Goal: Find contact information: Find contact information

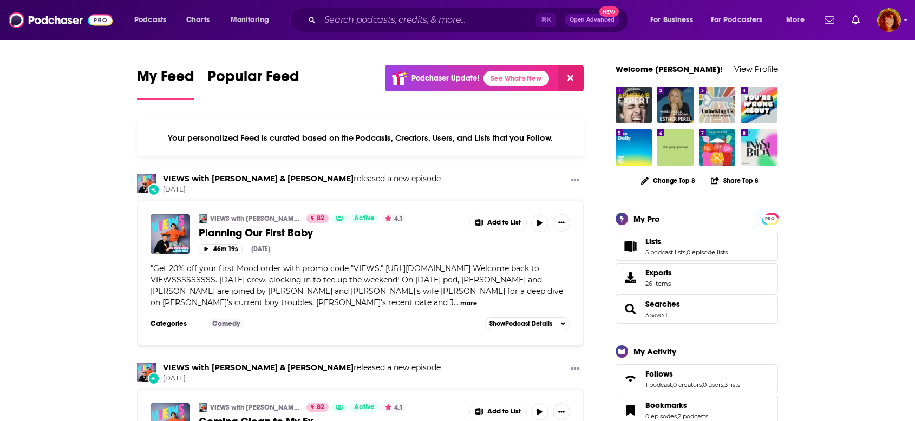
click at [388, 10] on div "⌘ K Open Advanced New" at bounding box center [459, 20] width 339 height 25
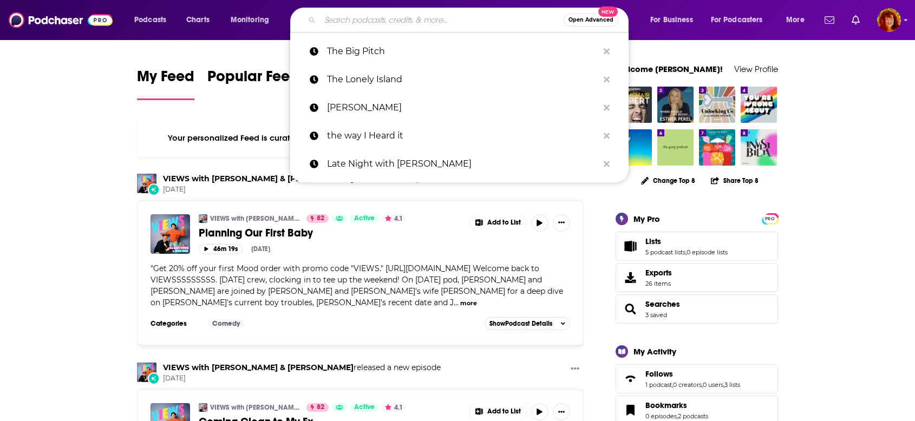
click at [378, 21] on input "Search podcasts, credits, & more..." at bounding box center [442, 19] width 244 height 17
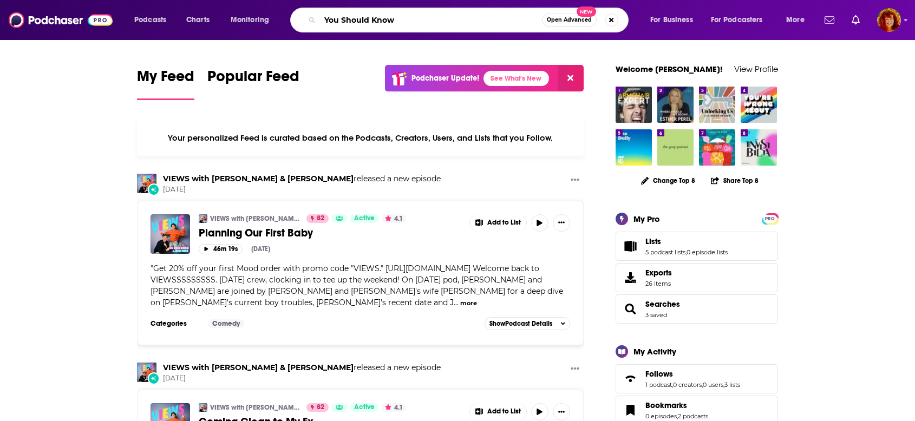
type input "You Should Know"
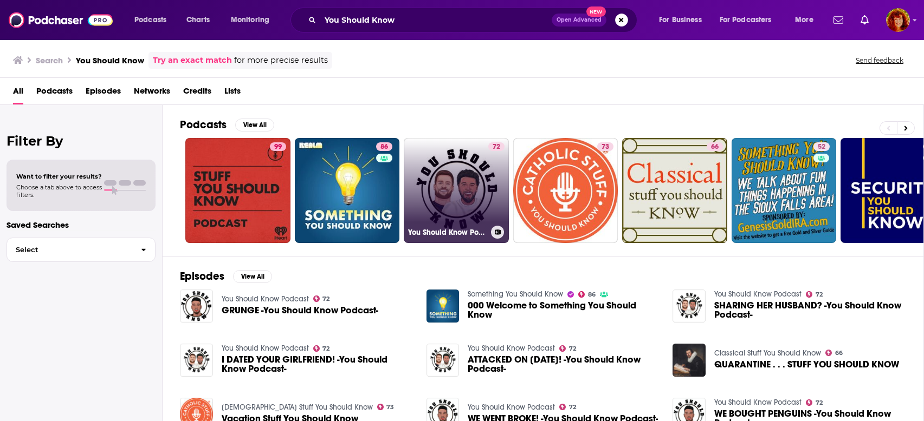
click at [460, 202] on link "72 You Should Know Podcast" at bounding box center [456, 190] width 105 height 105
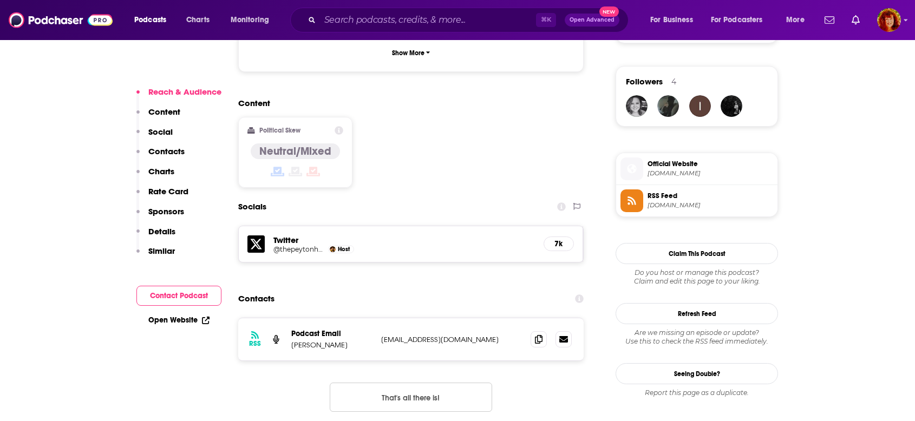
scroll to position [816, 0]
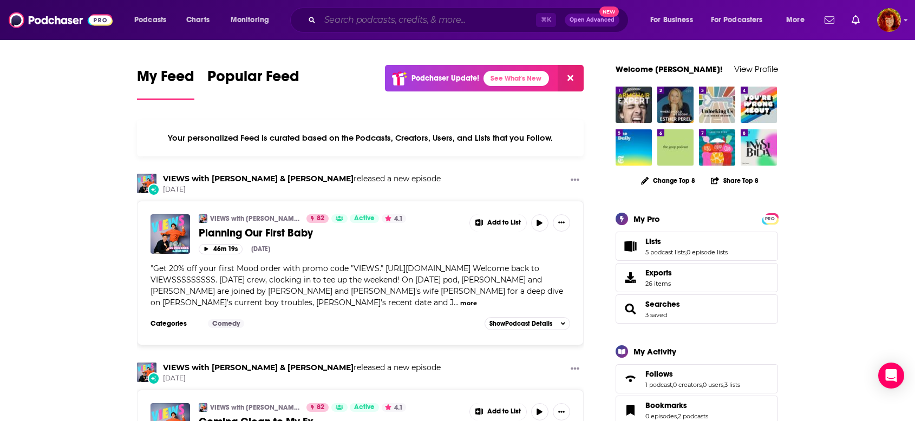
click at [353, 22] on input "Search podcasts, credits, & more..." at bounding box center [428, 19] width 216 height 17
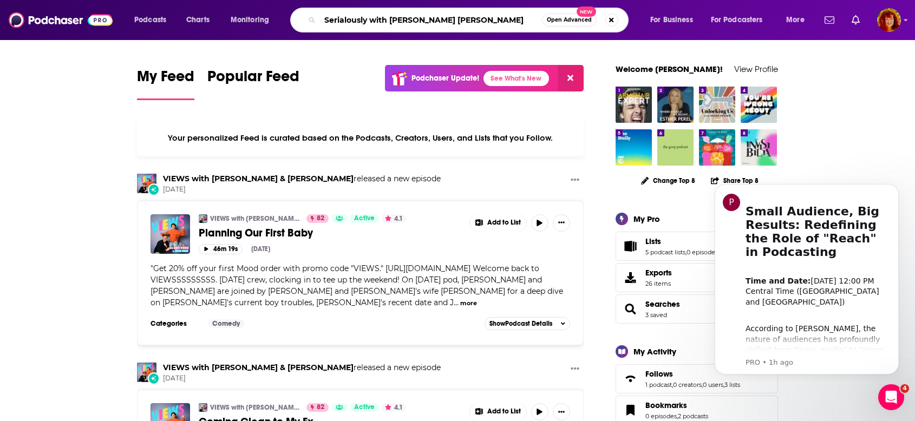
type input "Serialously with [PERSON_NAME] [PERSON_NAME]"
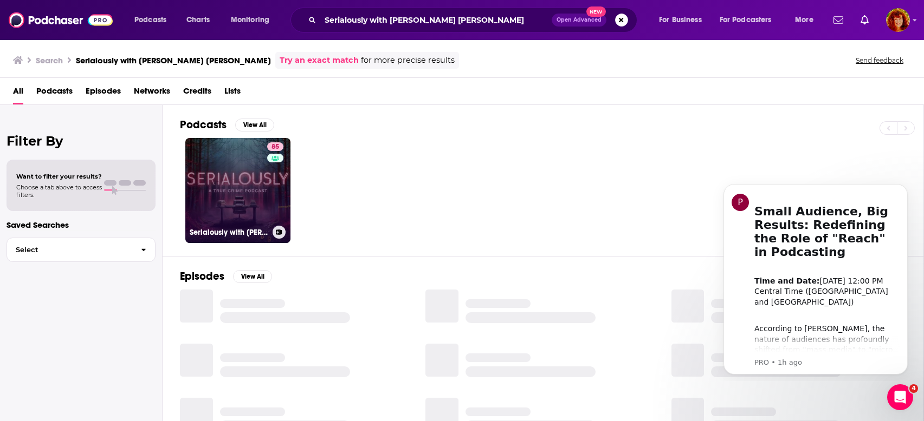
click at [243, 195] on link "85 Serialously with [PERSON_NAME] [PERSON_NAME]" at bounding box center [237, 190] width 105 height 105
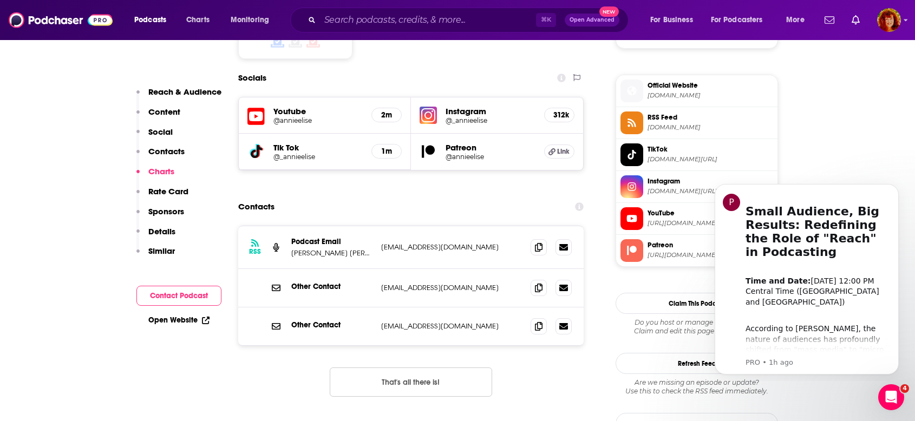
scroll to position [934, 0]
click at [542, 243] on icon at bounding box center [539, 247] width 8 height 9
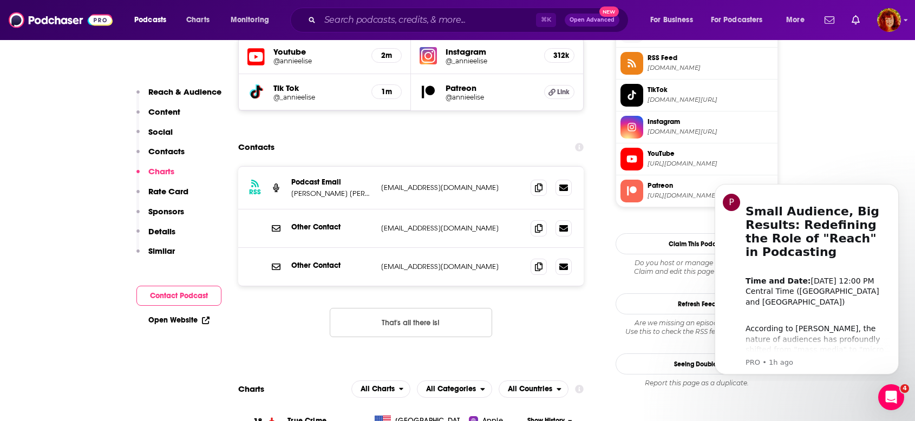
scroll to position [995, 0]
click at [540, 223] on icon at bounding box center [539, 227] width 8 height 9
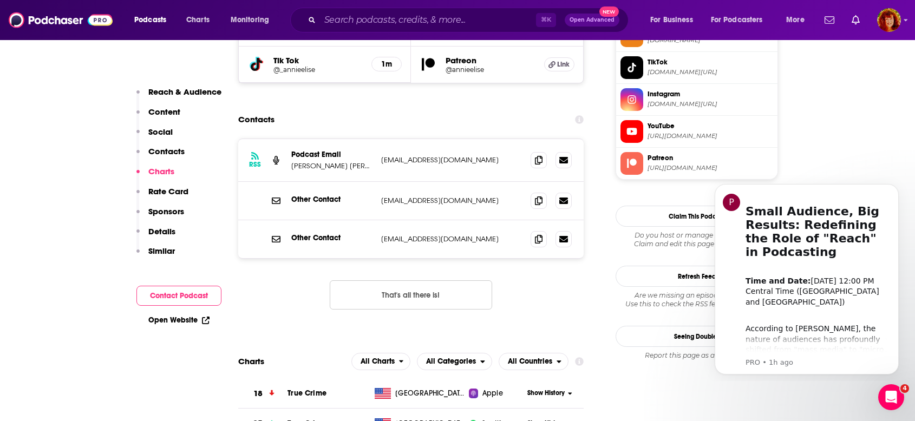
scroll to position [1074, 0]
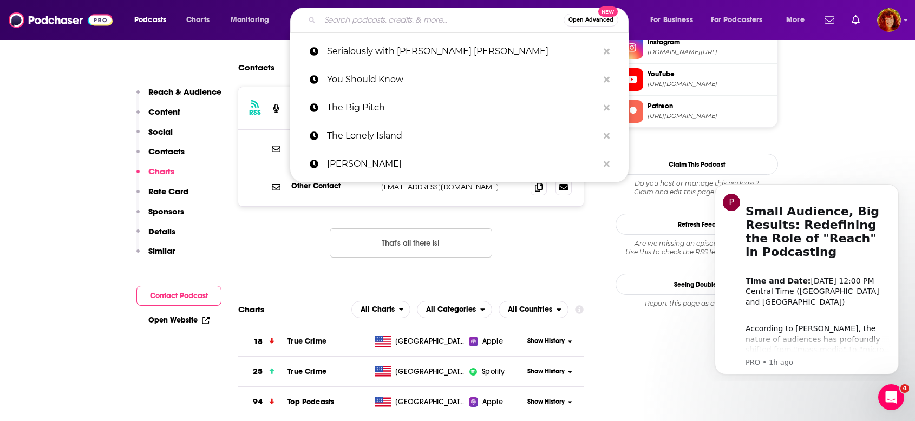
click at [375, 18] on input "Search podcasts, credits, & more..." at bounding box center [442, 19] width 244 height 17
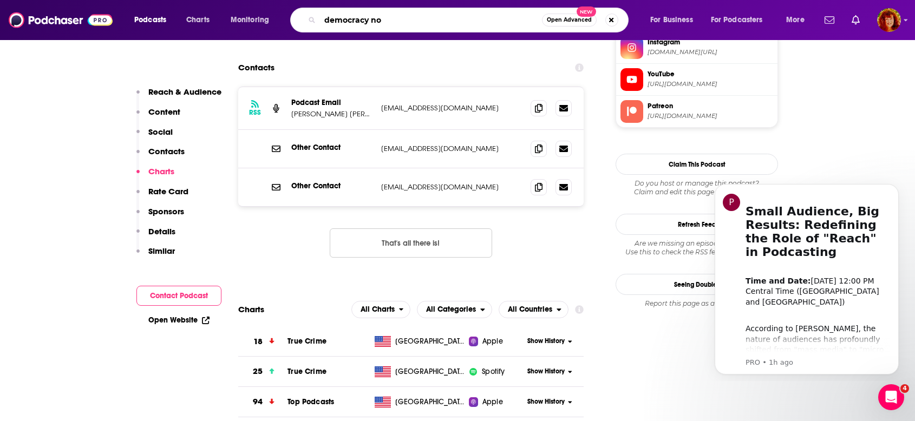
type input "democracy now"
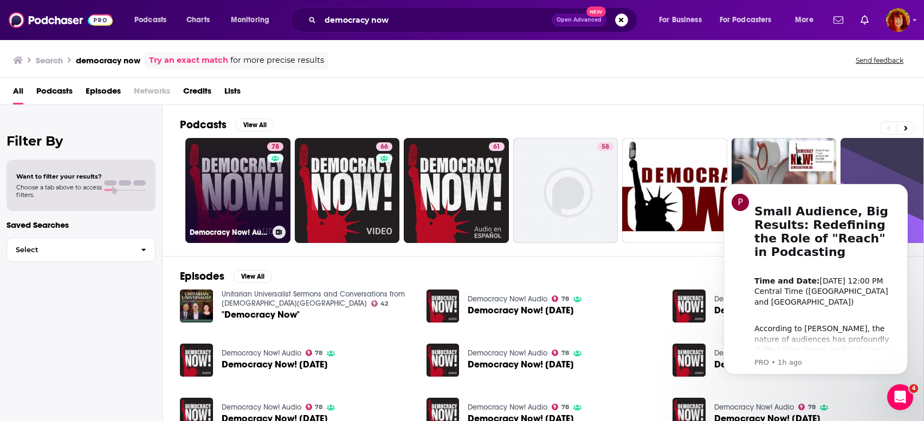
click at [239, 189] on link "78 Democracy Now! Audio" at bounding box center [237, 190] width 105 height 105
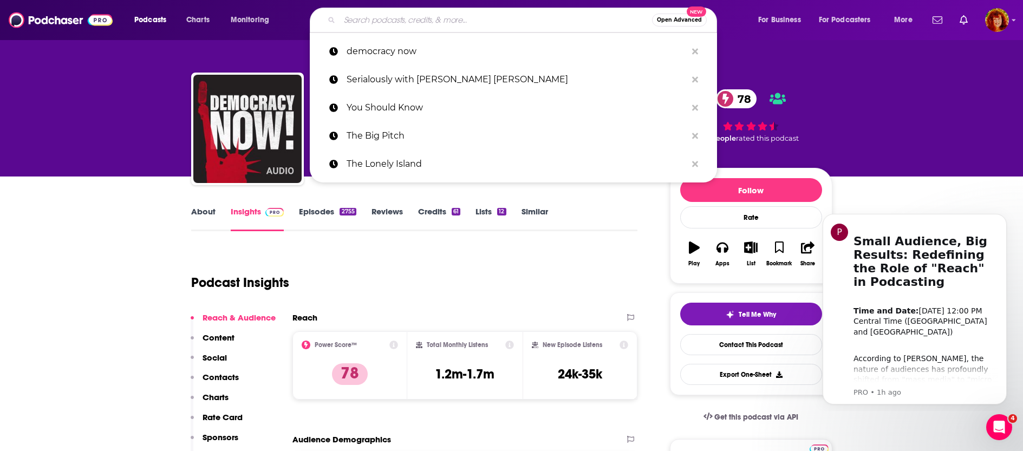
click at [410, 20] on input "Search podcasts, credits, & more..." at bounding box center [496, 19] width 313 height 17
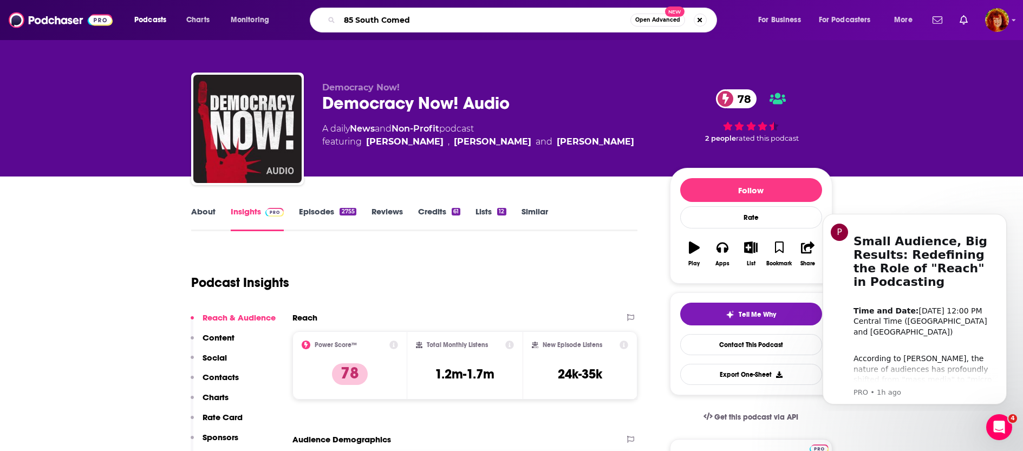
type input "85 South Comedy"
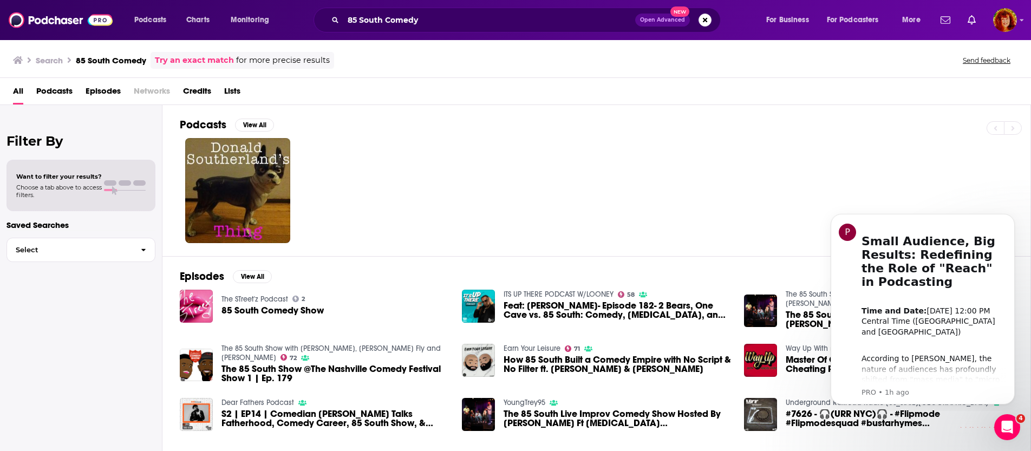
click at [259, 369] on span "The 85 South Show @The Nashville Comedy Festival Show 1 | Ep. 179" at bounding box center [336, 374] width 228 height 18
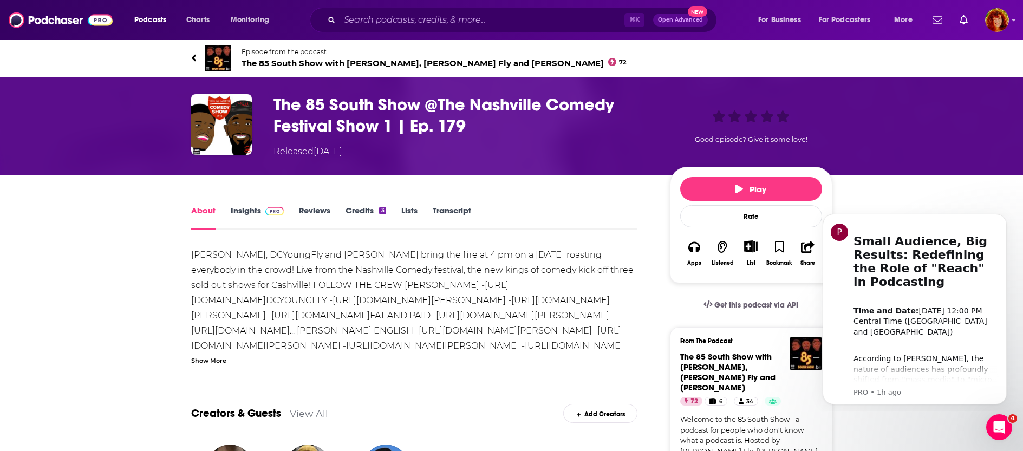
click at [212, 60] on img at bounding box center [218, 58] width 26 height 26
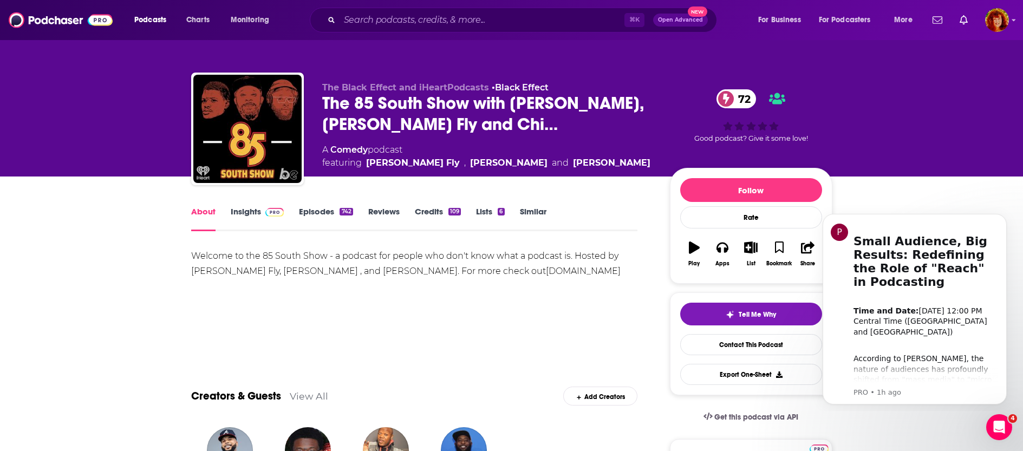
click at [252, 208] on link "Insights" at bounding box center [258, 218] width 54 height 25
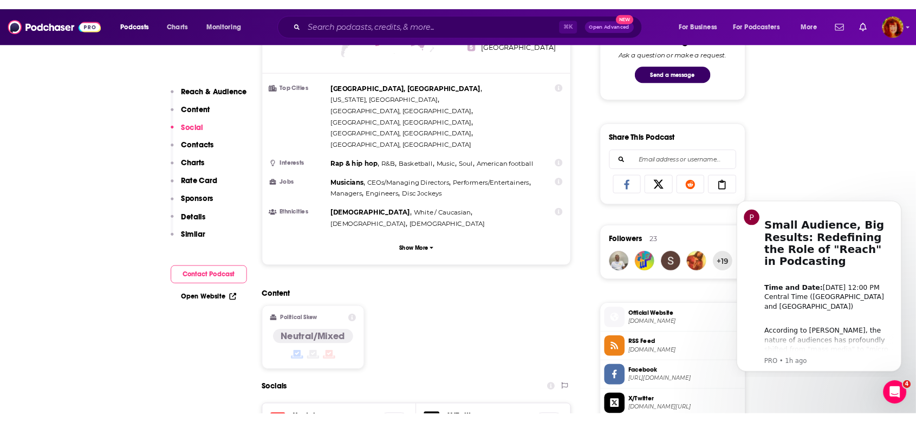
scroll to position [865, 0]
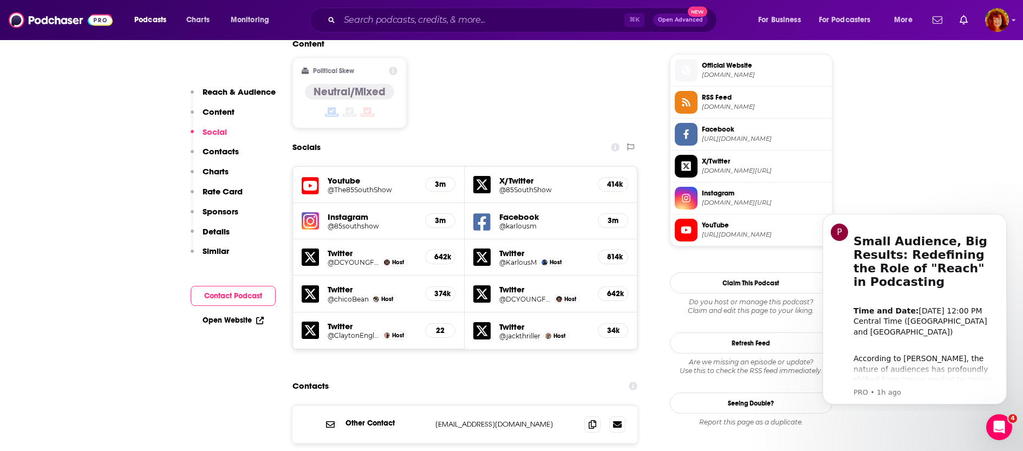
click at [482, 420] on p "[EMAIL_ADDRESS][DOMAIN_NAME]" at bounding box center [506, 424] width 141 height 9
click at [587, 416] on span at bounding box center [592, 424] width 16 height 16
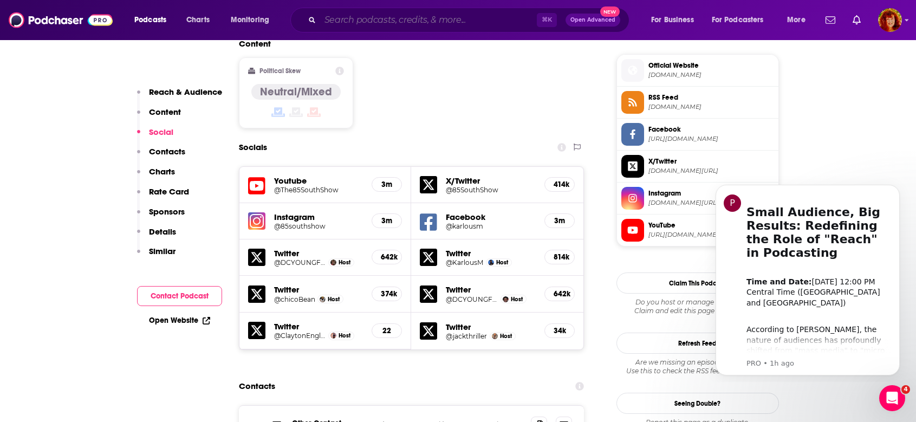
click at [372, 12] on input "Search podcasts, credits, & more..." at bounding box center [428, 19] width 217 height 17
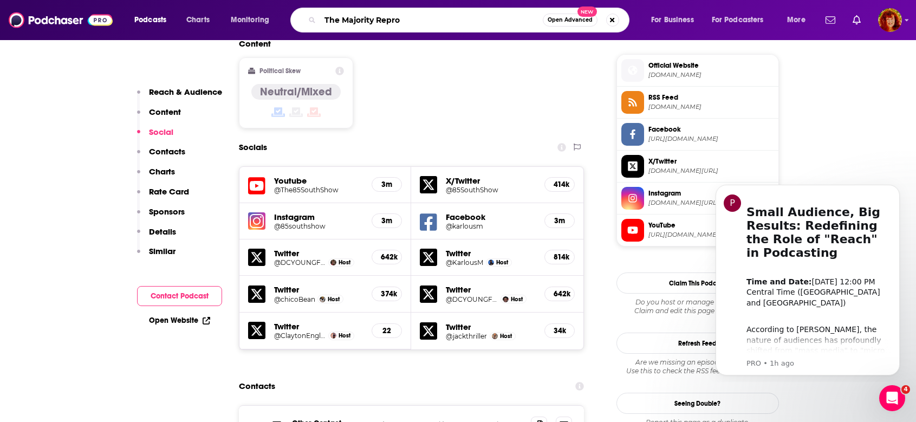
type input "The Majority Reprot"
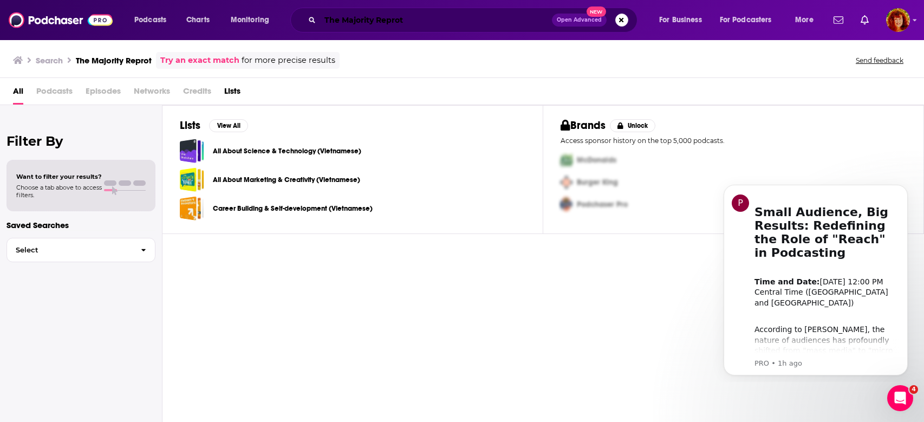
click at [410, 21] on input "The Majority Reprot" at bounding box center [436, 19] width 232 height 17
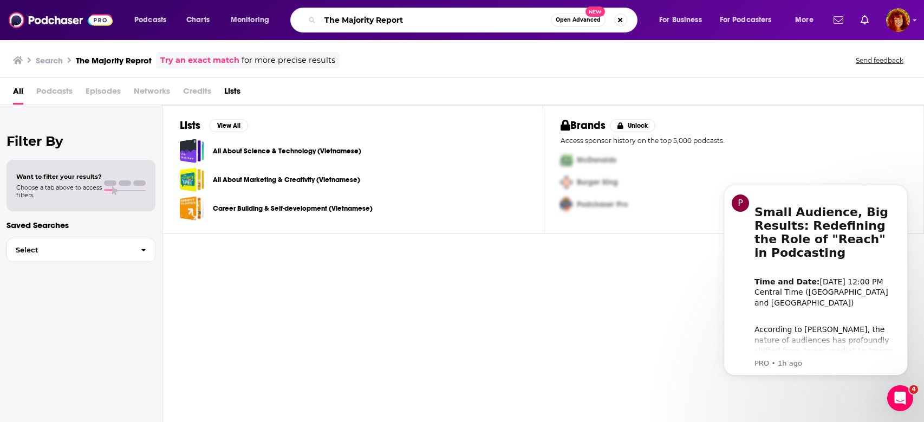
type input "The Majority Report"
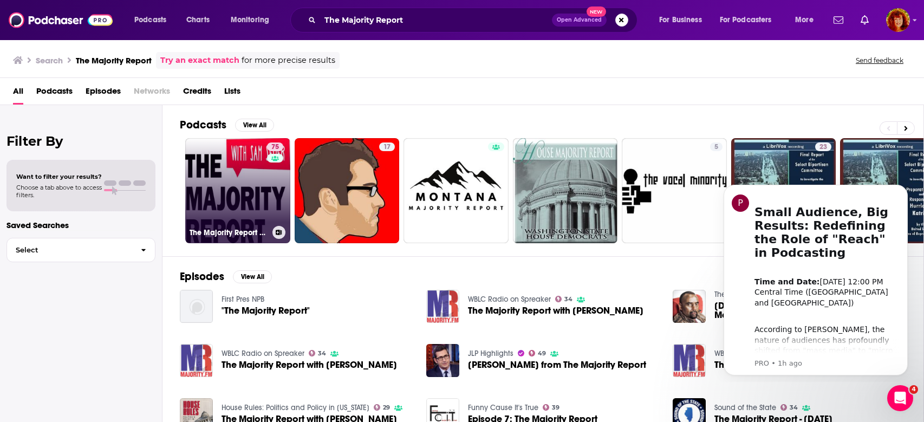
click at [228, 202] on link "75 The Majority Report with [PERSON_NAME]" at bounding box center [237, 190] width 105 height 105
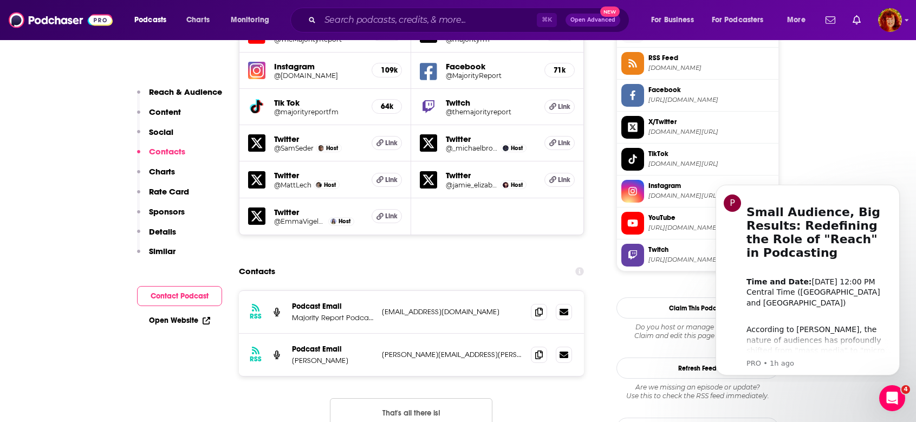
scroll to position [1064, 0]
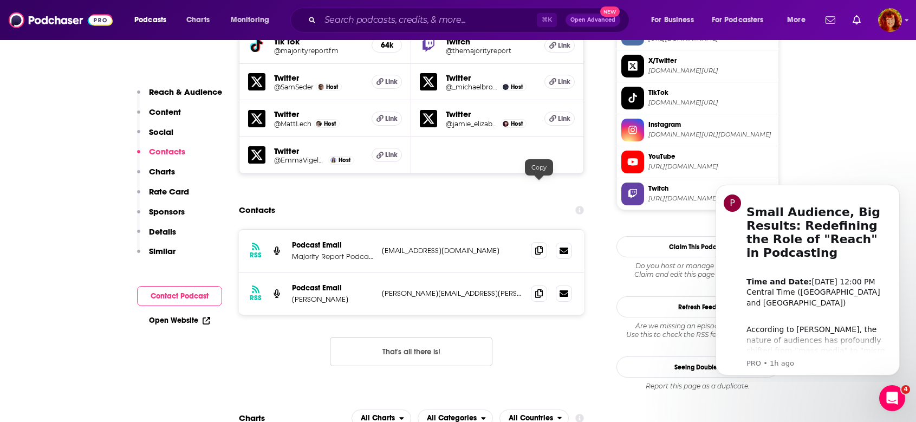
click at [536, 246] on icon at bounding box center [539, 250] width 8 height 9
click at [346, 25] on input "Search podcasts, credits, & more..." at bounding box center [428, 19] width 217 height 17
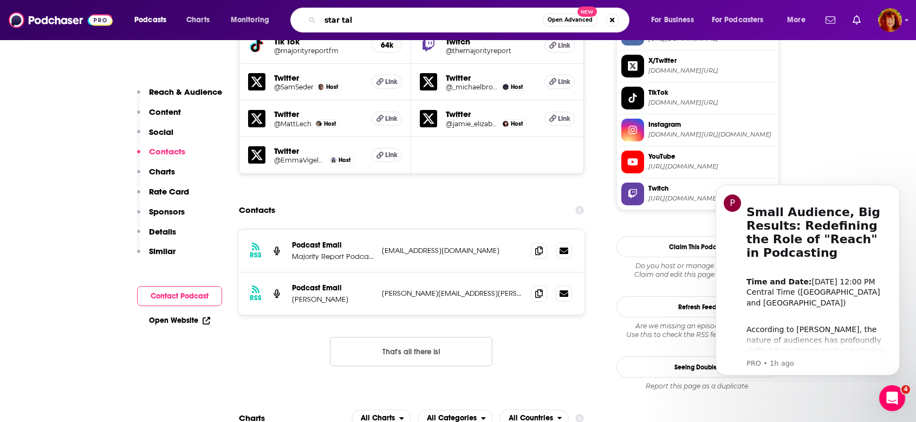
type input "star talk"
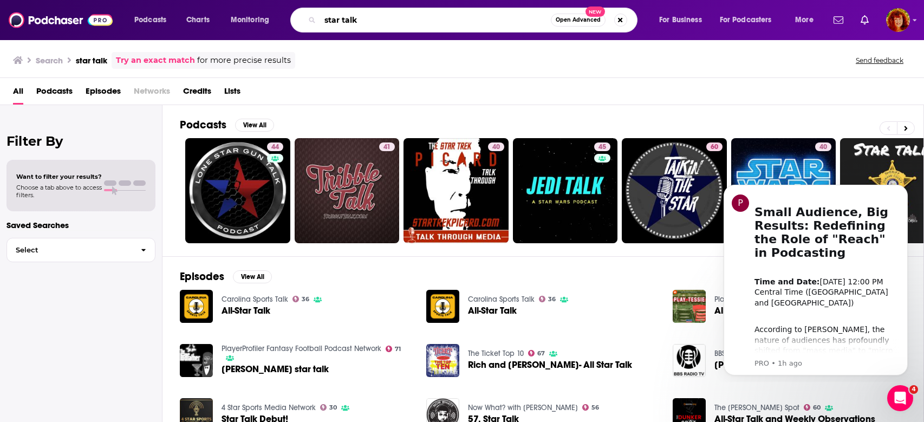
drag, startPoint x: 377, startPoint y: 22, endPoint x: 323, endPoint y: 16, distance: 54.6
click at [323, 16] on input "star talk" at bounding box center [435, 19] width 231 height 17
type input "StarTalk"
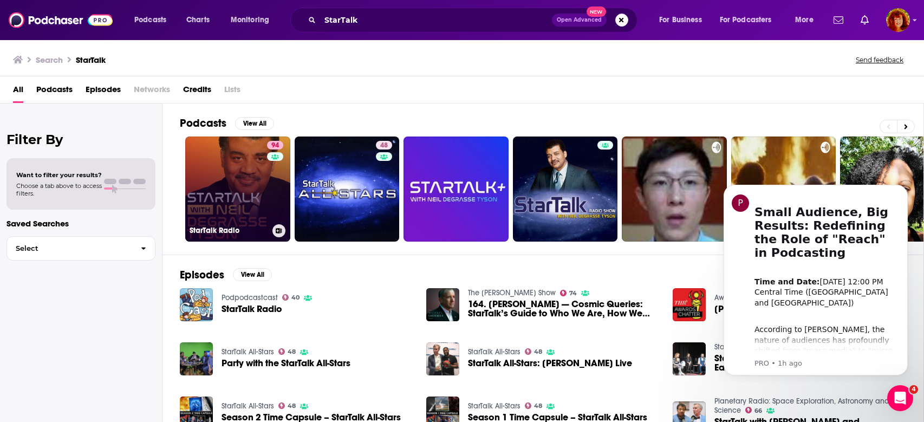
click at [235, 195] on link "94 StarTalk Radio" at bounding box center [237, 189] width 105 height 105
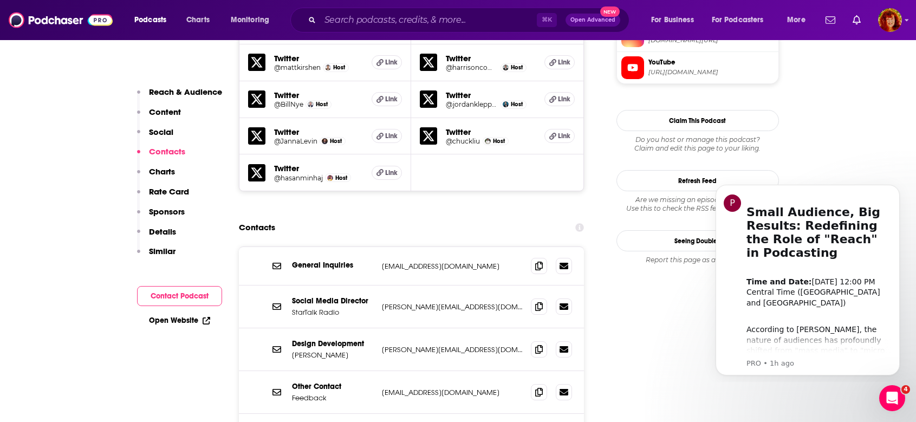
scroll to position [1191, 0]
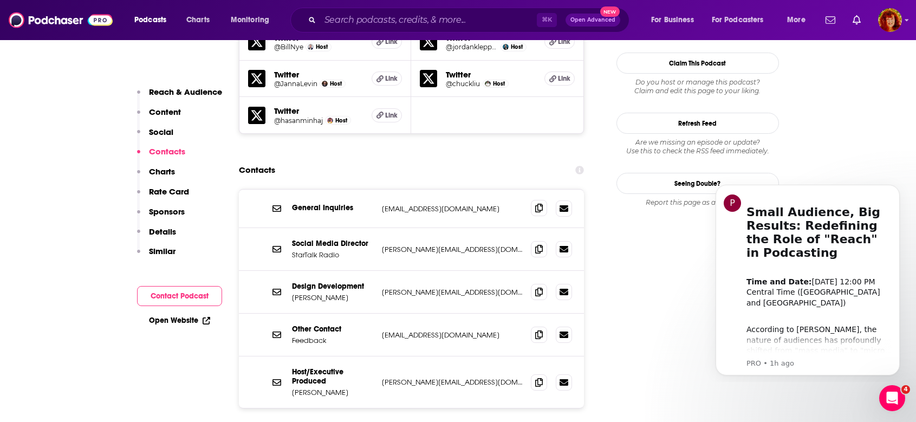
click at [536, 204] on icon at bounding box center [539, 208] width 8 height 9
click at [542, 244] on icon at bounding box center [539, 248] width 8 height 9
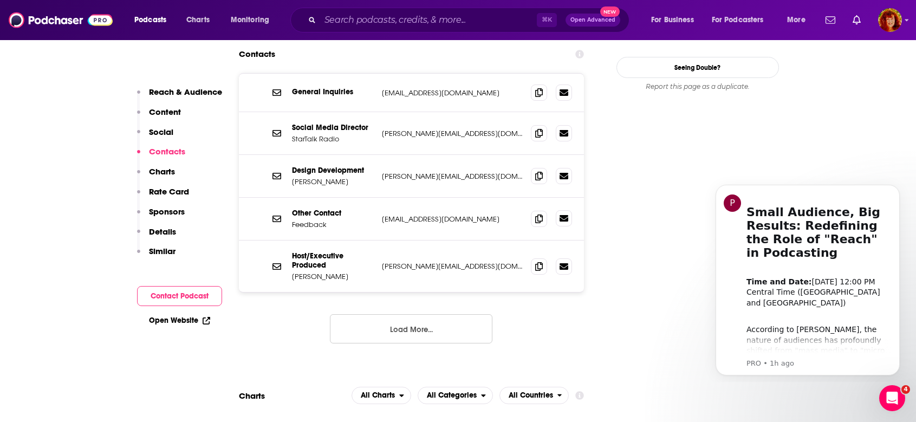
scroll to position [1307, 0]
click at [544, 257] on span at bounding box center [539, 265] width 16 height 16
click at [375, 26] on input "Search podcasts, credits, & more..." at bounding box center [428, 19] width 217 height 17
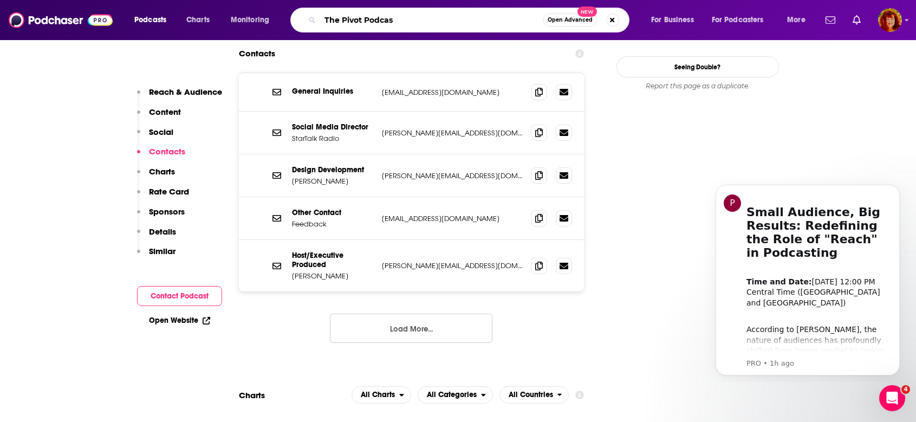
type input "The Pivot Podcast"
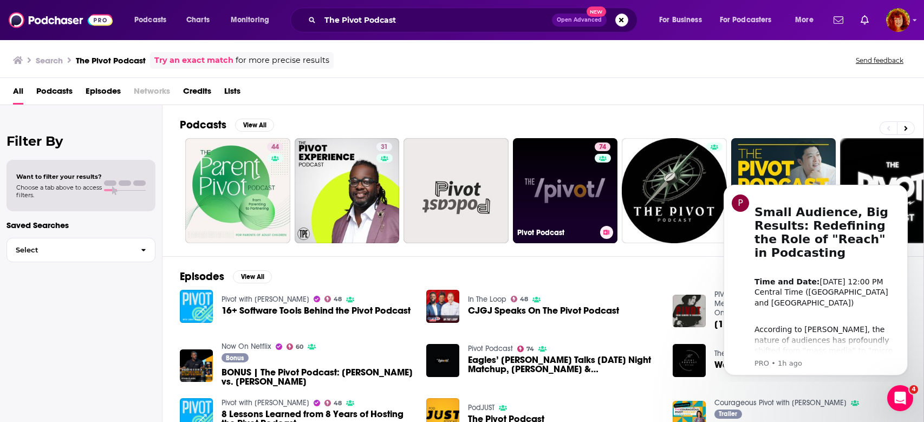
click at [585, 181] on link "74 Pivot Podcast" at bounding box center [565, 190] width 105 height 105
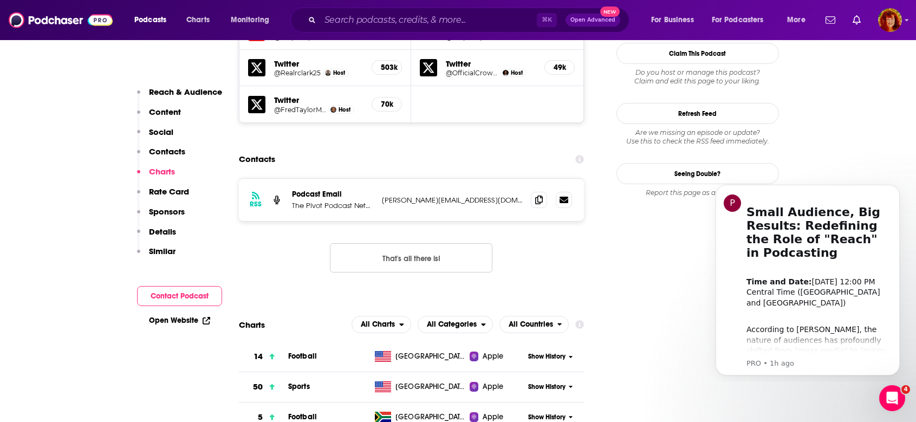
scroll to position [976, 0]
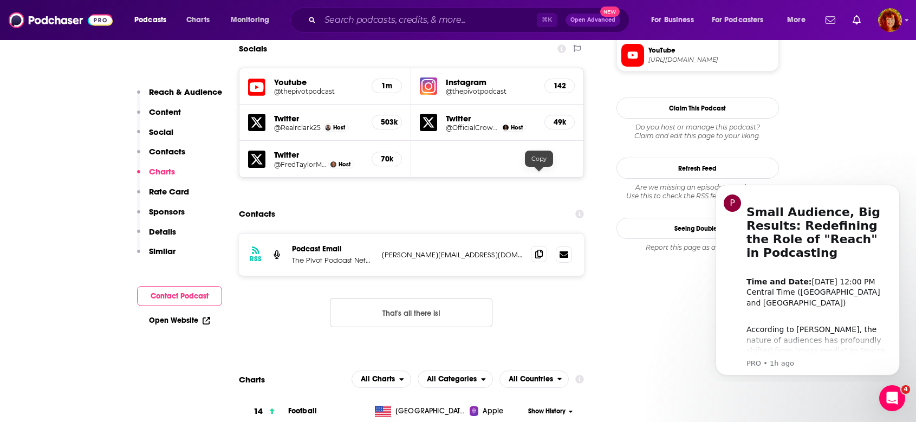
click at [541, 250] on icon at bounding box center [539, 254] width 8 height 9
click at [429, 22] on input "Search podcasts, credits, & more..." at bounding box center [428, 19] width 217 height 17
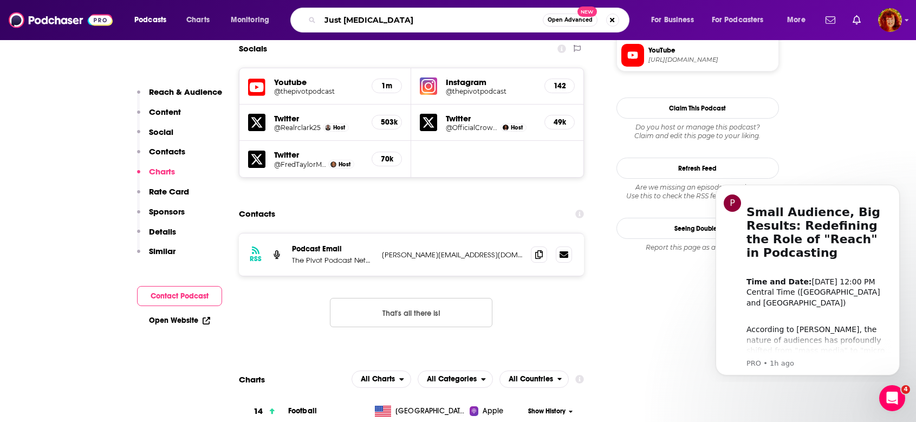
type input "Just [PERSON_NAME]"
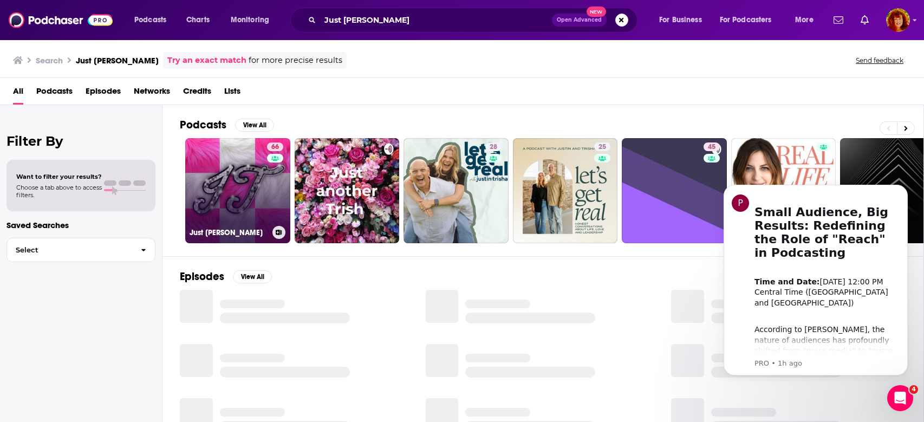
click at [230, 192] on link "66 Just [PERSON_NAME]" at bounding box center [237, 190] width 105 height 105
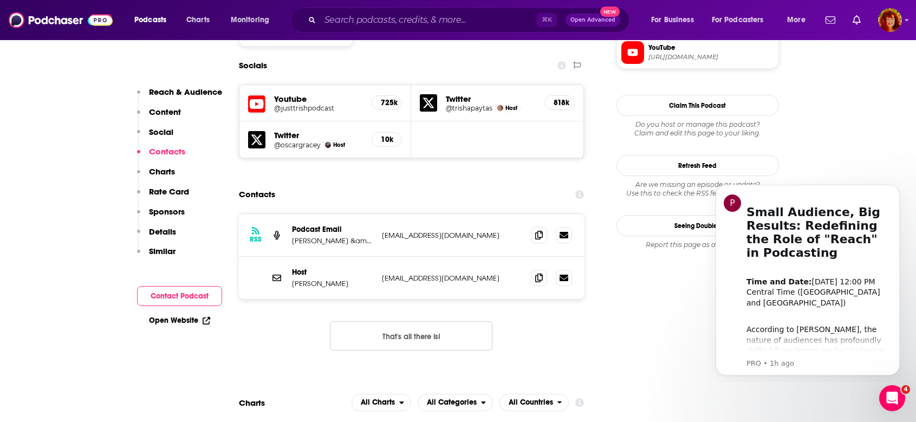
scroll to position [919, 0]
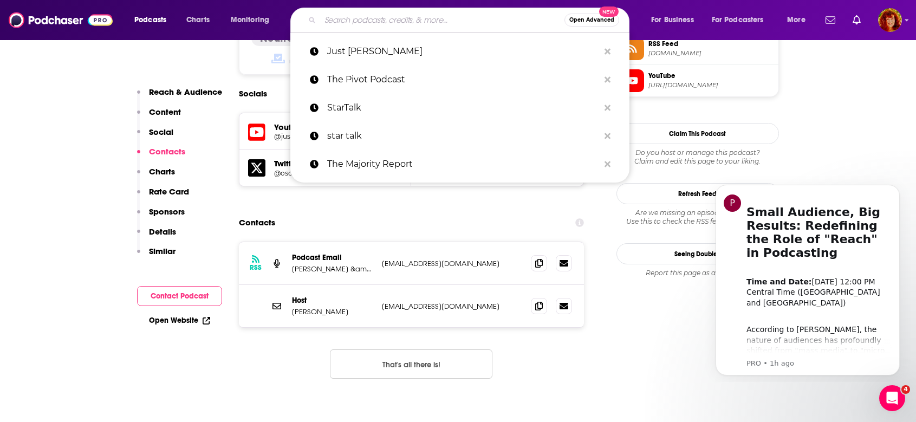
click at [343, 21] on input "Search podcasts, credits, & more..." at bounding box center [442, 19] width 244 height 17
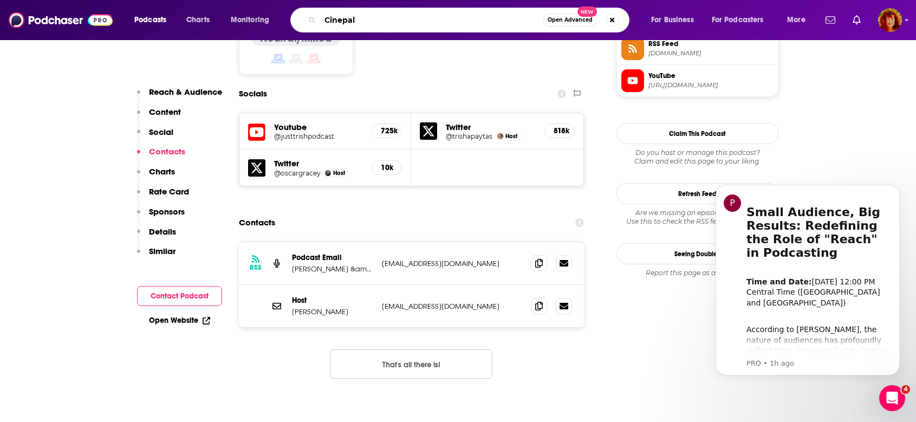
type input "Cinepals"
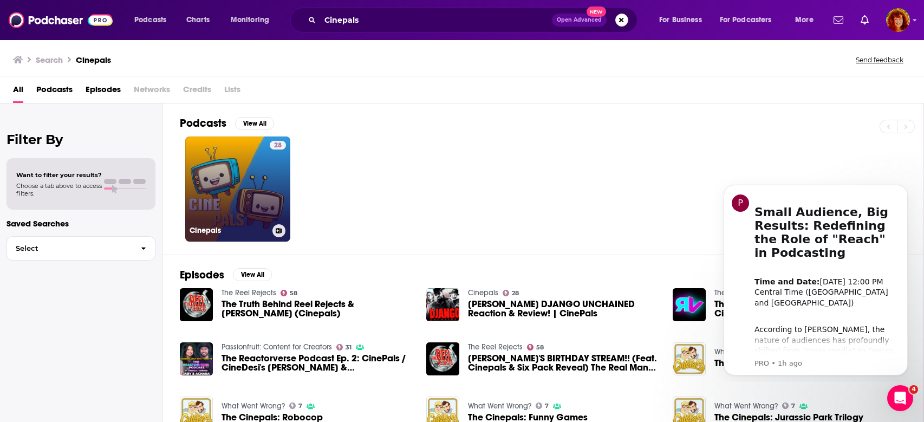
click at [226, 212] on link "28 Cinepals" at bounding box center [237, 189] width 105 height 105
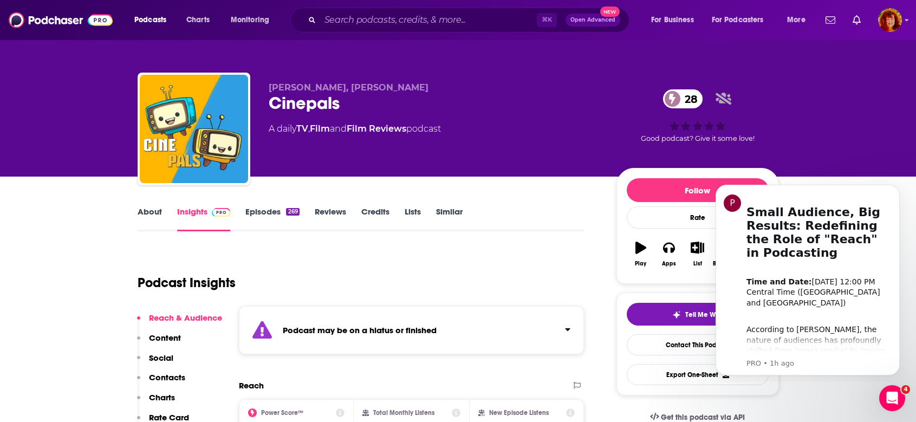
click at [184, 207] on link "Insights" at bounding box center [204, 218] width 54 height 25
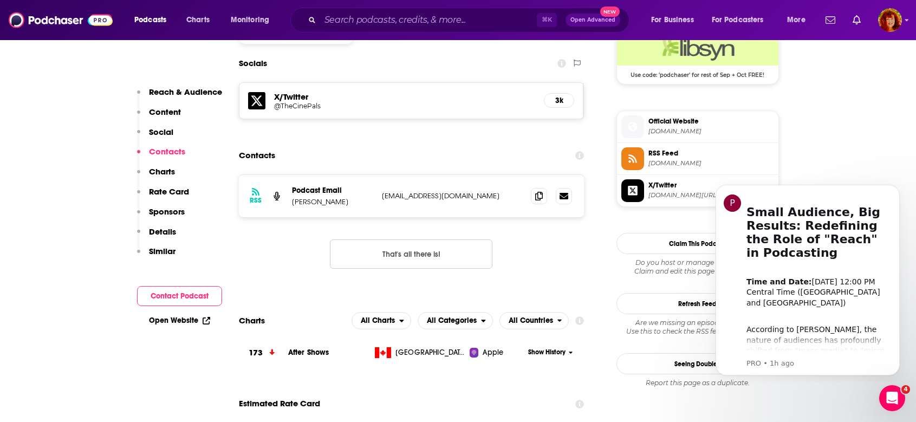
scroll to position [822, 0]
click at [538, 195] on icon at bounding box center [539, 195] width 8 height 9
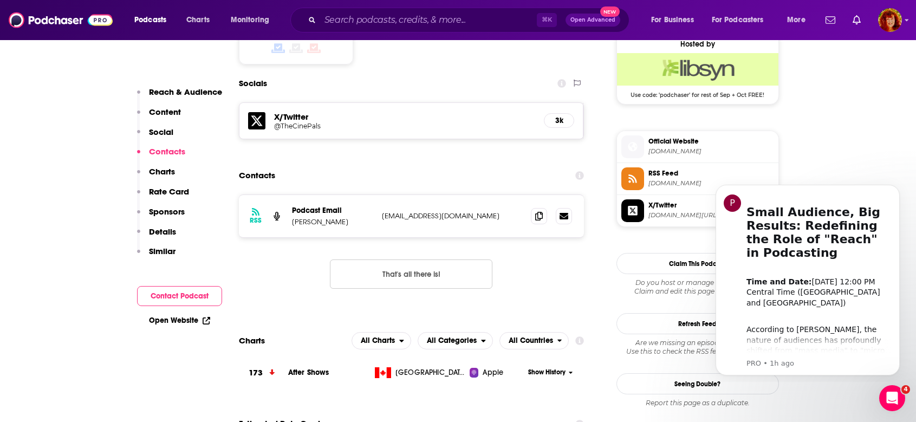
scroll to position [799, 0]
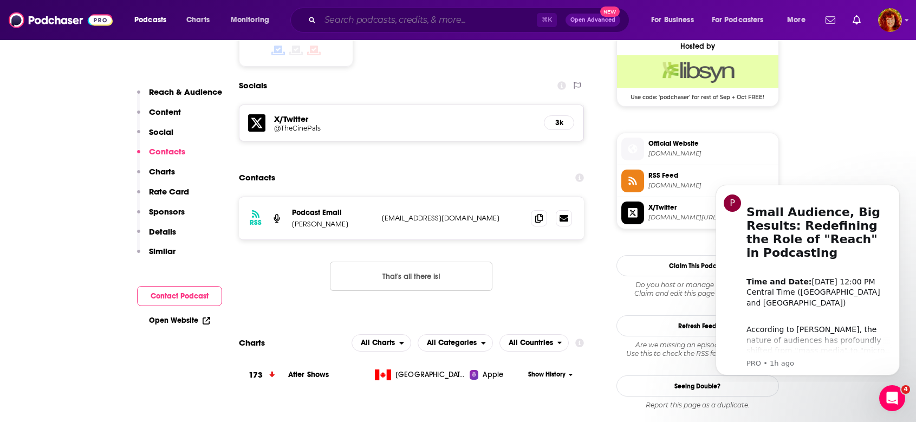
click at [362, 21] on input "Search podcasts, credits, & more..." at bounding box center [428, 19] width 217 height 17
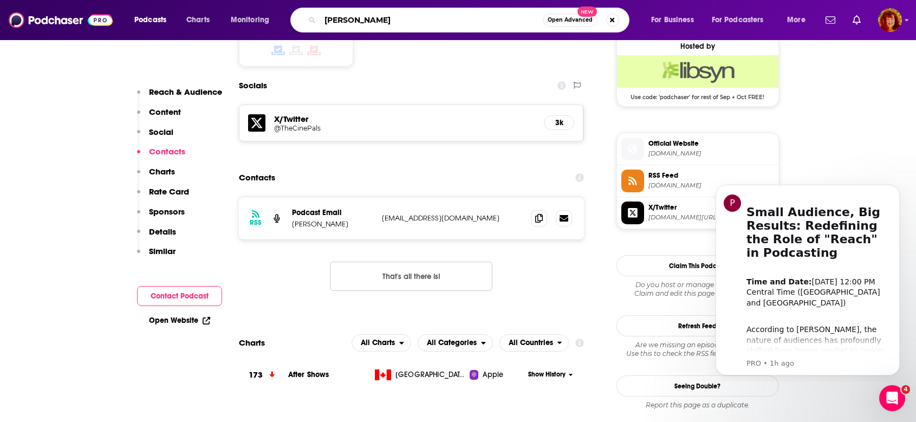
type input "[PERSON_NAME]"
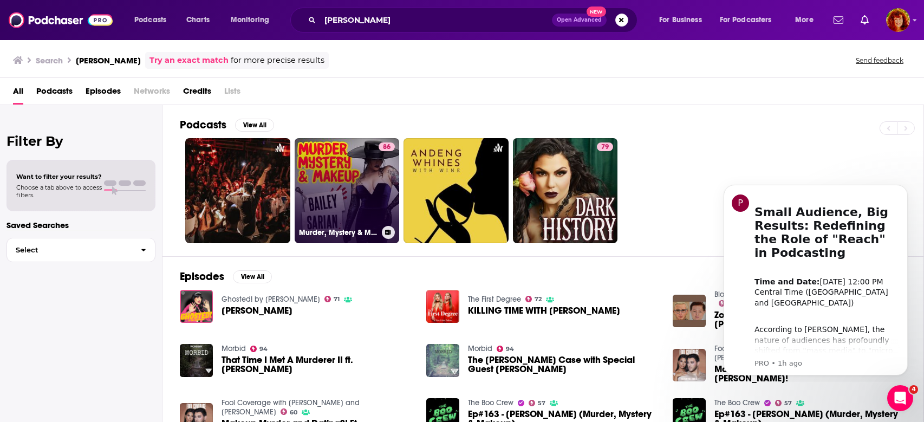
click at [333, 179] on link "86 Murder, Mystery & Makeup" at bounding box center [347, 190] width 105 height 105
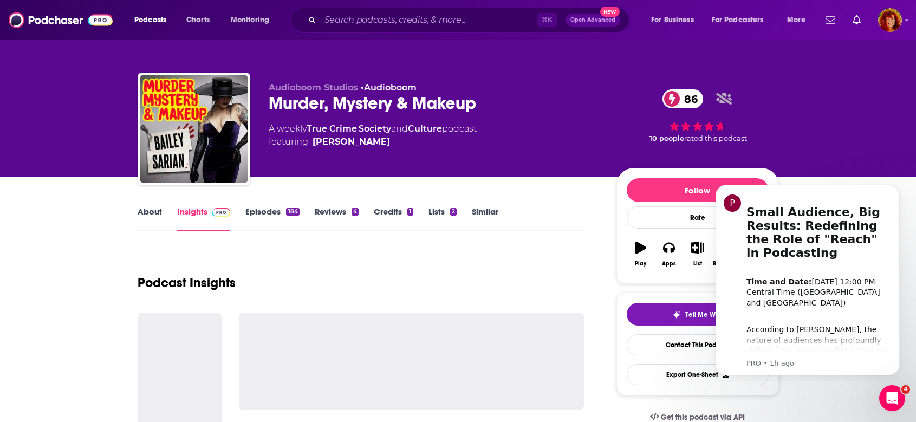
click at [187, 211] on link "Insights" at bounding box center [204, 218] width 54 height 25
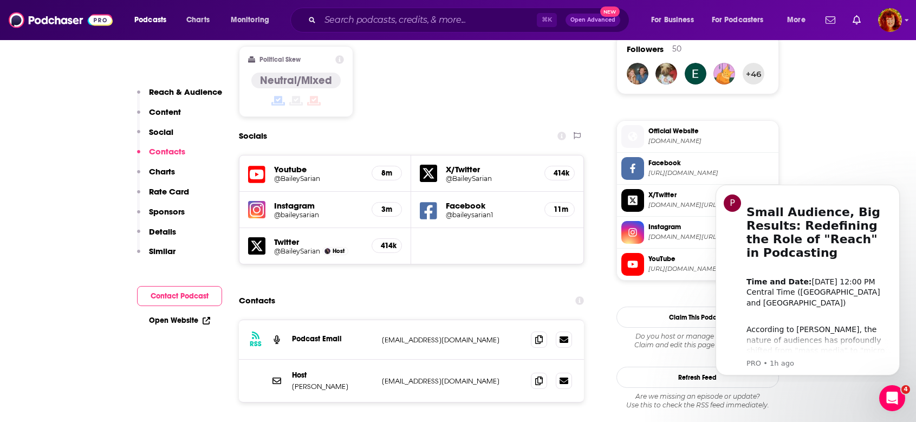
scroll to position [888, 0]
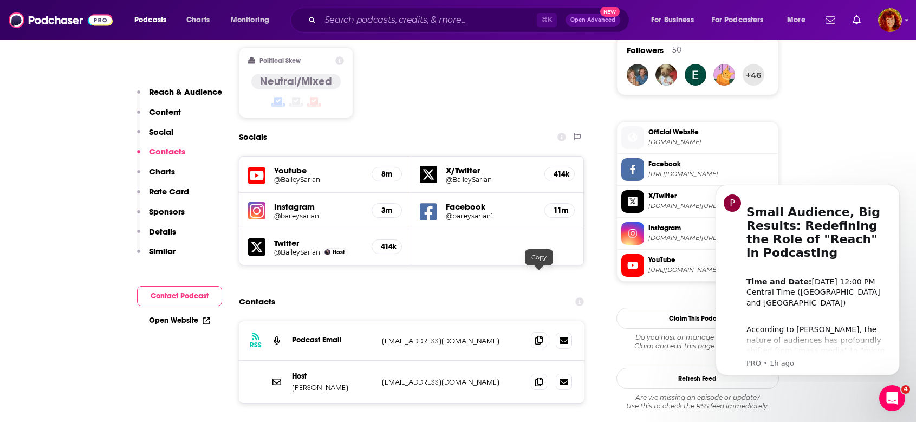
click at [537, 336] on icon at bounding box center [539, 340] width 8 height 9
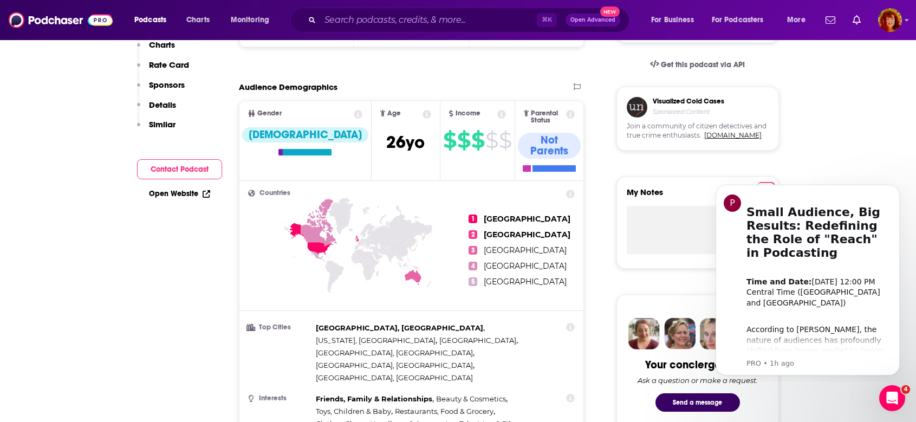
scroll to position [0, 0]
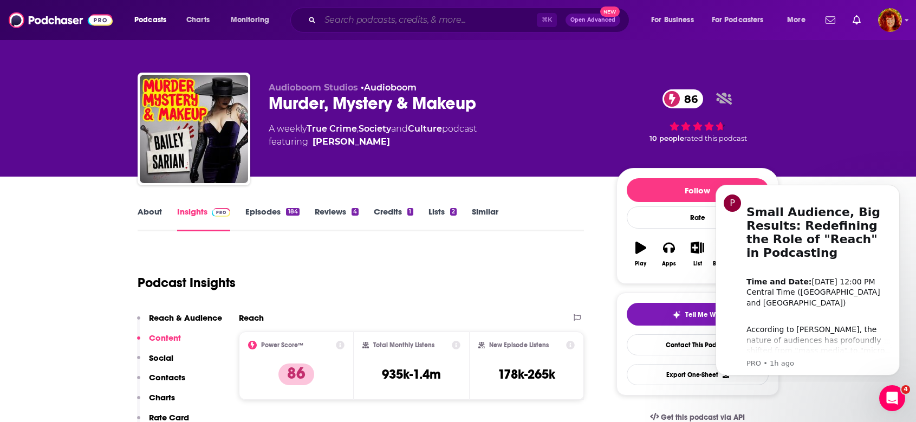
click at [355, 14] on input "Search podcasts, credits, & more..." at bounding box center [428, 19] width 217 height 17
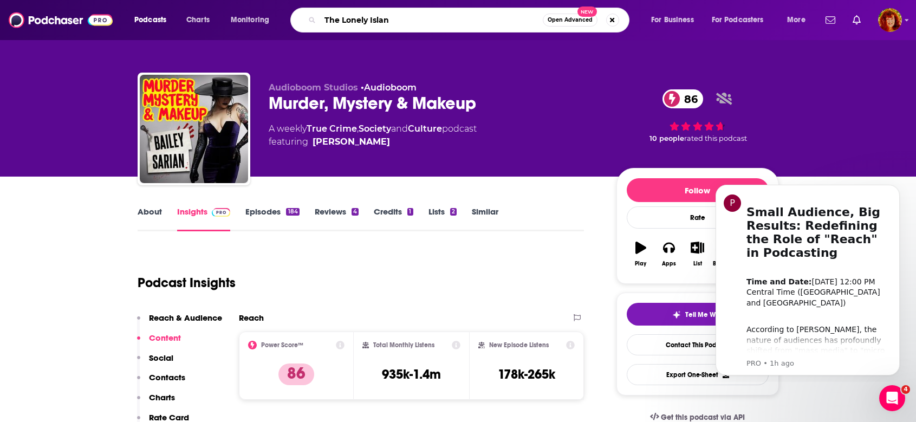
type input "The Lonely Island"
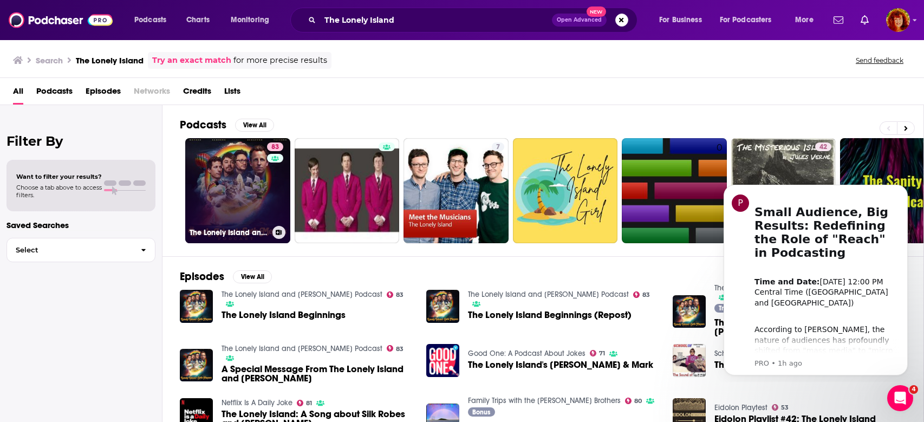
click at [241, 179] on link "83 The Lonely Island and [PERSON_NAME] Podcast" at bounding box center [237, 190] width 105 height 105
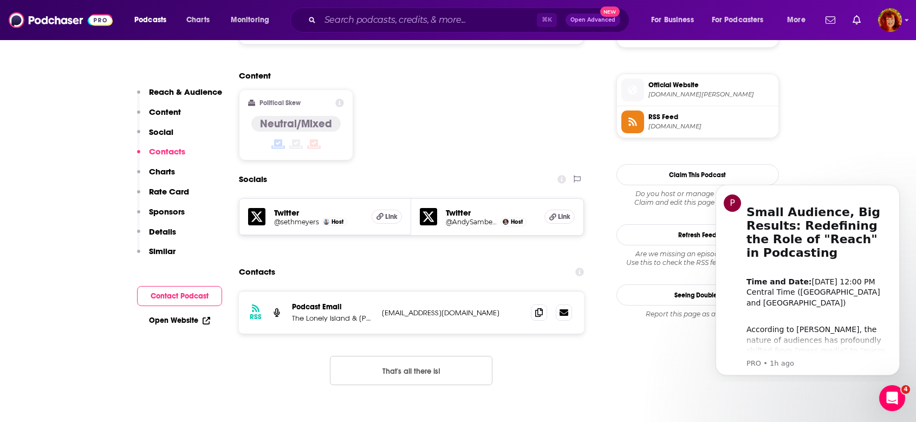
scroll to position [874, 0]
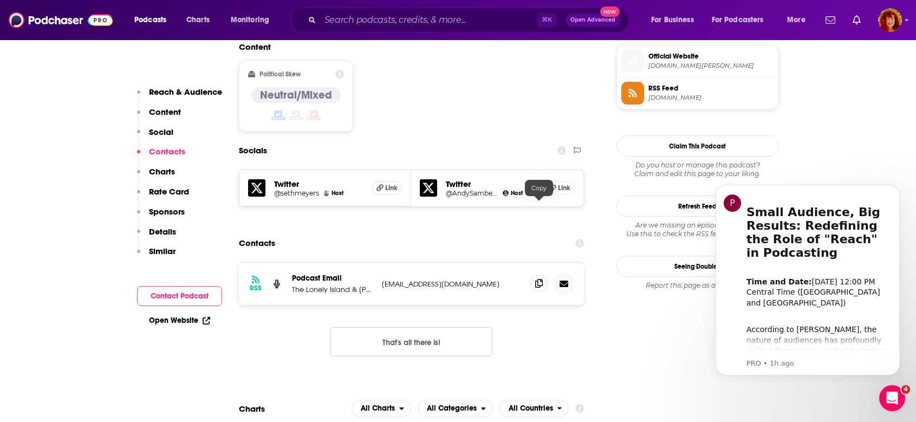
click at [536, 279] on icon at bounding box center [539, 283] width 8 height 9
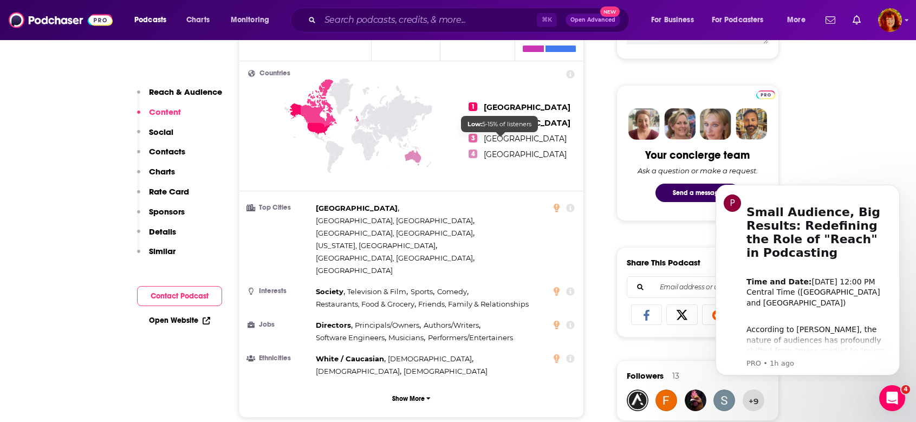
scroll to position [204, 0]
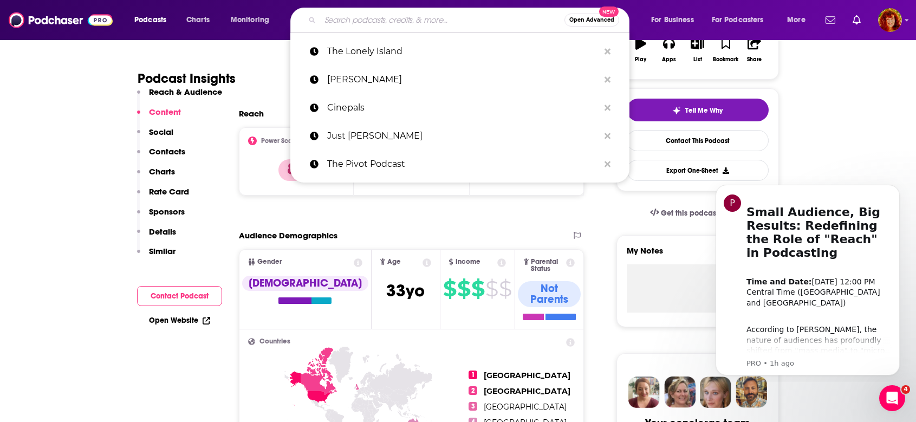
click at [367, 22] on input "Search podcasts, credits, & more..." at bounding box center [442, 19] width 244 height 17
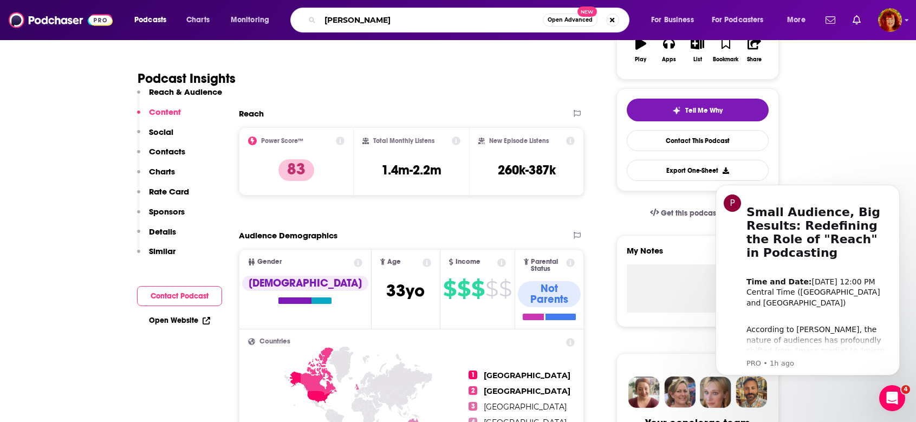
type input "[PERSON_NAME]"
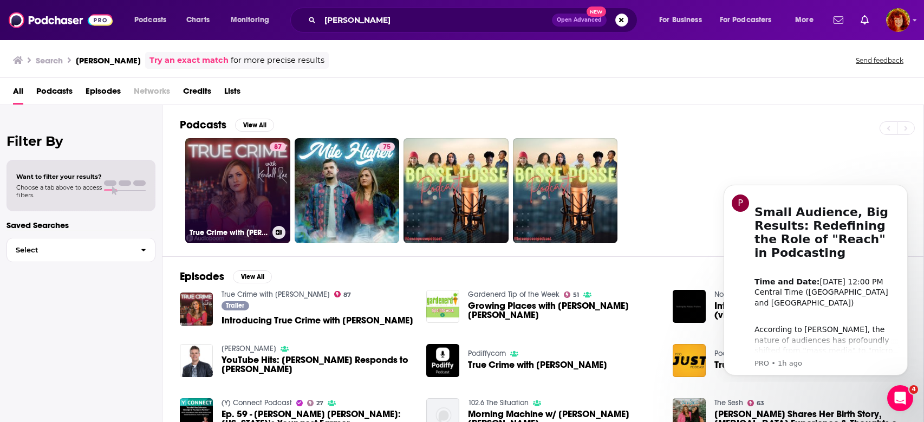
click at [220, 198] on link "87 True Crime with [PERSON_NAME]" at bounding box center [237, 190] width 105 height 105
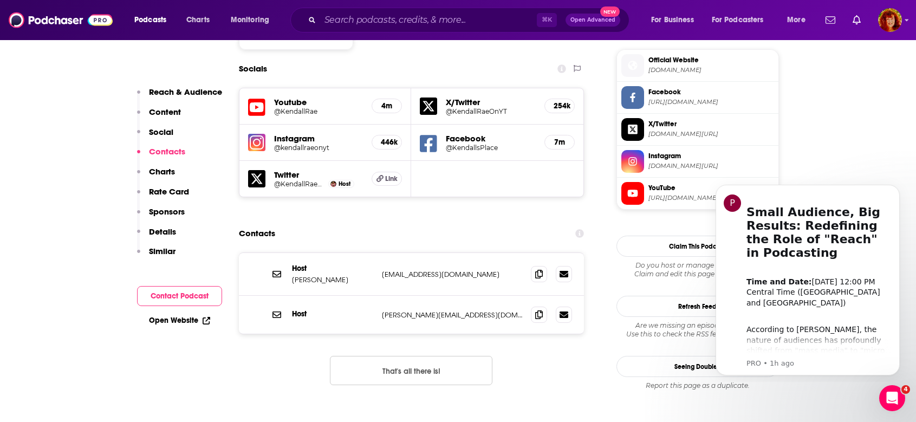
scroll to position [1006, 0]
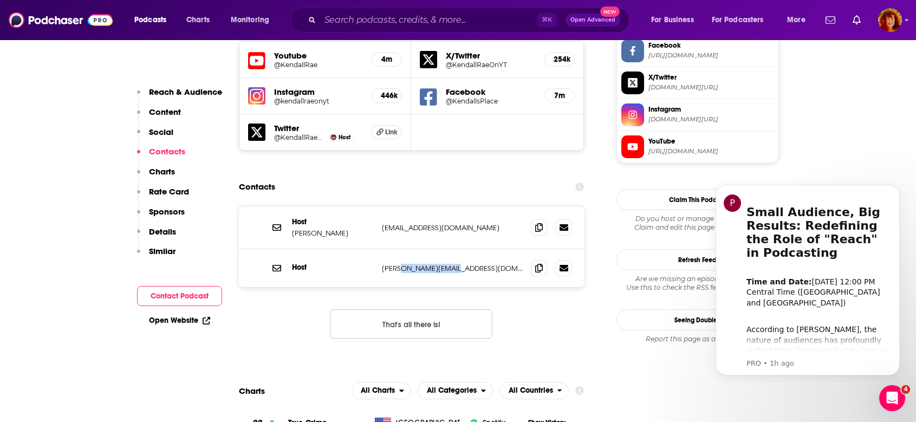
drag, startPoint x: 455, startPoint y: 202, endPoint x: 400, endPoint y: 203, distance: 54.7
click at [400, 264] on p "[PERSON_NAME][EMAIL_ADDRESS][DOMAIN_NAME]" at bounding box center [452, 268] width 141 height 9
copy p "[DOMAIN_NAME]"
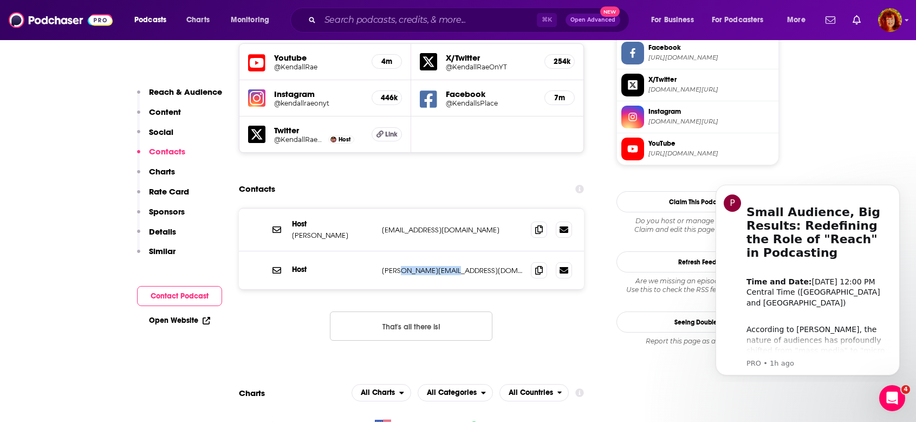
click at [480, 266] on p "[PERSON_NAME][EMAIL_ADDRESS][DOMAIN_NAME]" at bounding box center [452, 270] width 141 height 9
click at [538, 265] on icon at bounding box center [539, 269] width 8 height 9
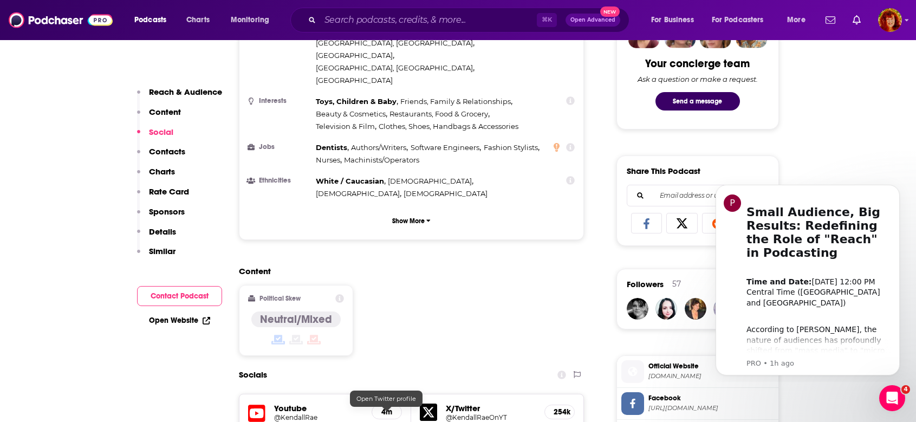
scroll to position [471, 0]
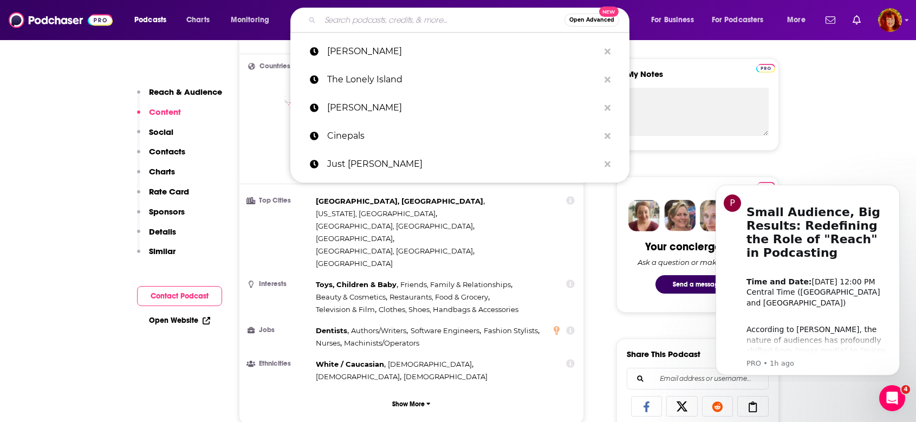
click at [355, 22] on input "Search podcasts, credits, & more..." at bounding box center [442, 19] width 244 height 17
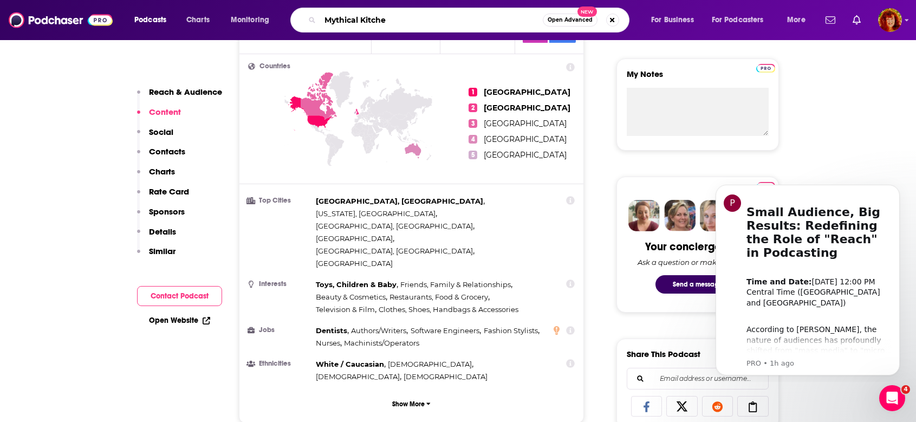
type input "Mythical Kitchen"
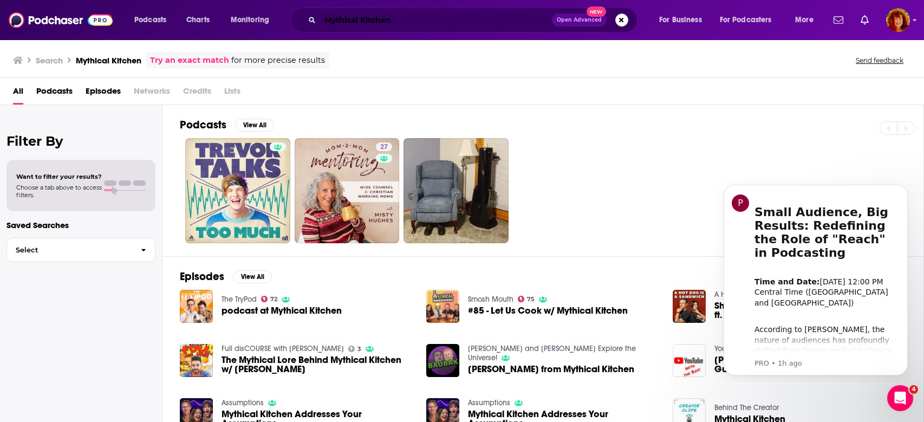
click at [398, 23] on input "Mythical Kitchen" at bounding box center [436, 19] width 232 height 17
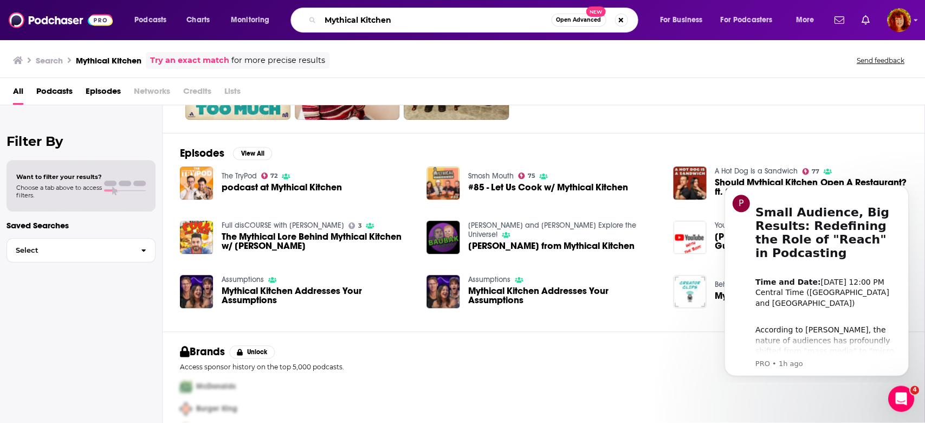
scroll to position [140, 0]
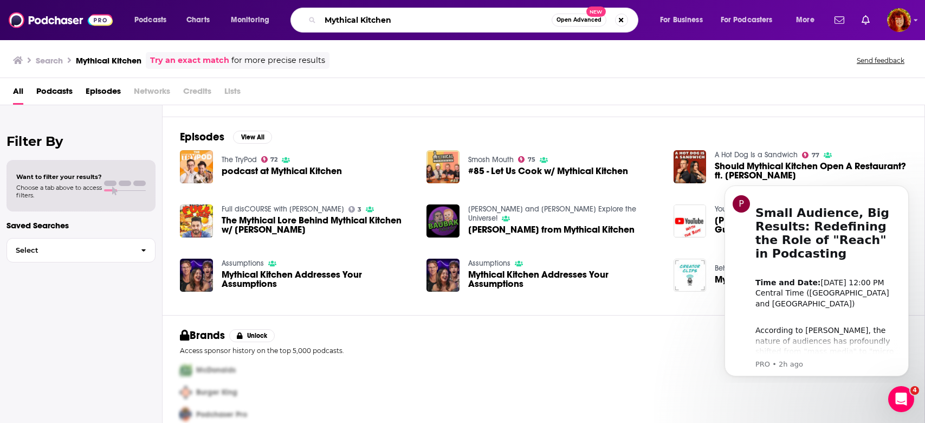
drag, startPoint x: 405, startPoint y: 26, endPoint x: 327, endPoint y: 24, distance: 78.0
click at [324, 25] on input "Mythical Kitchen" at bounding box center [435, 19] width 231 height 17
drag, startPoint x: 390, startPoint y: 22, endPoint x: 324, endPoint y: 22, distance: 66.1
click at [324, 22] on input "Mythical Kitchen" at bounding box center [435, 19] width 231 height 17
type input "Revolt tv"
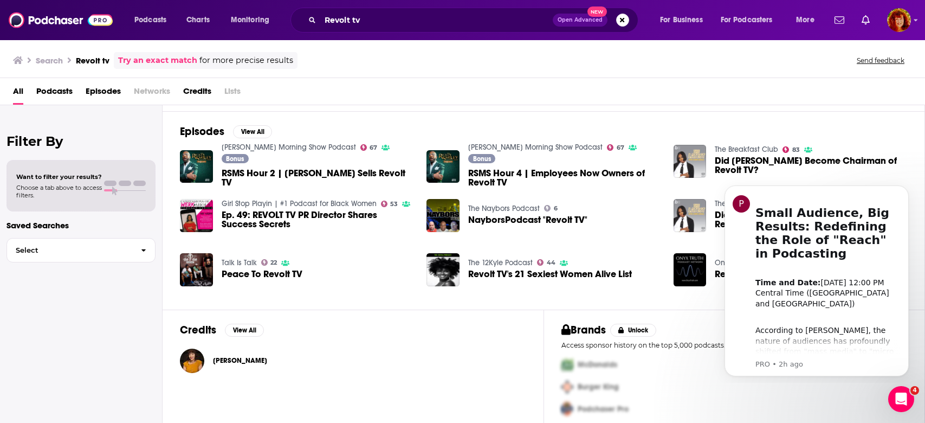
scroll to position [154, 0]
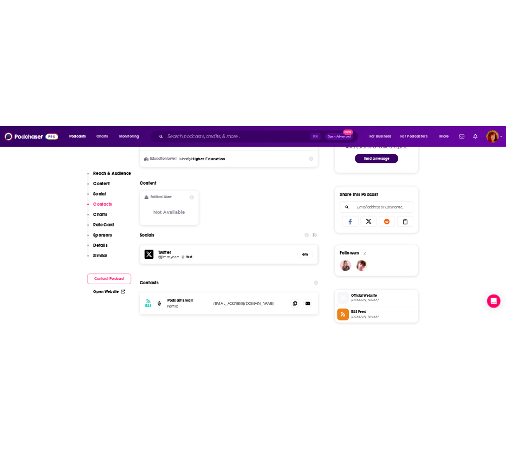
scroll to position [599, 0]
